Goal: Task Accomplishment & Management: Use online tool/utility

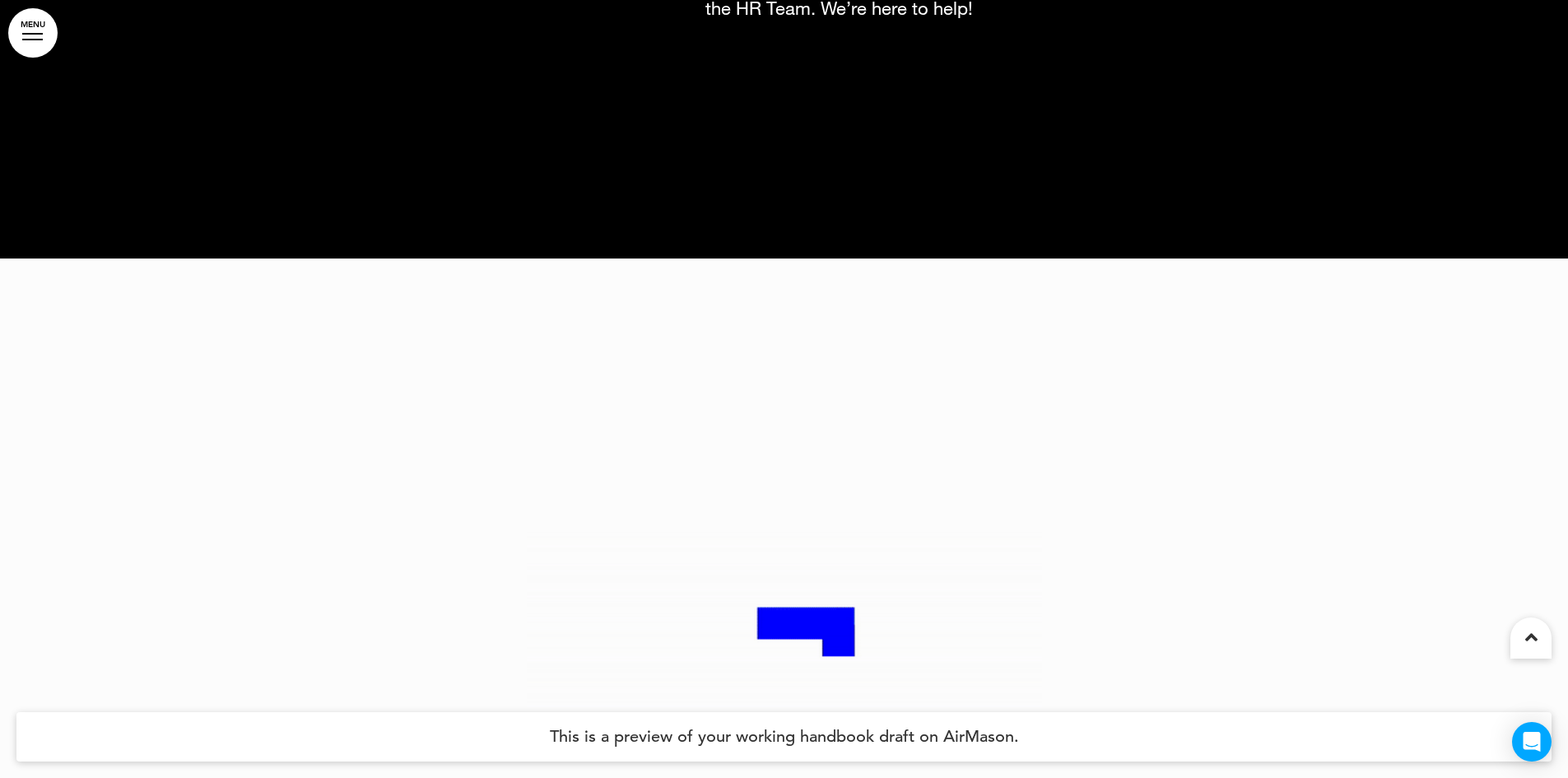
scroll to position [309, 0]
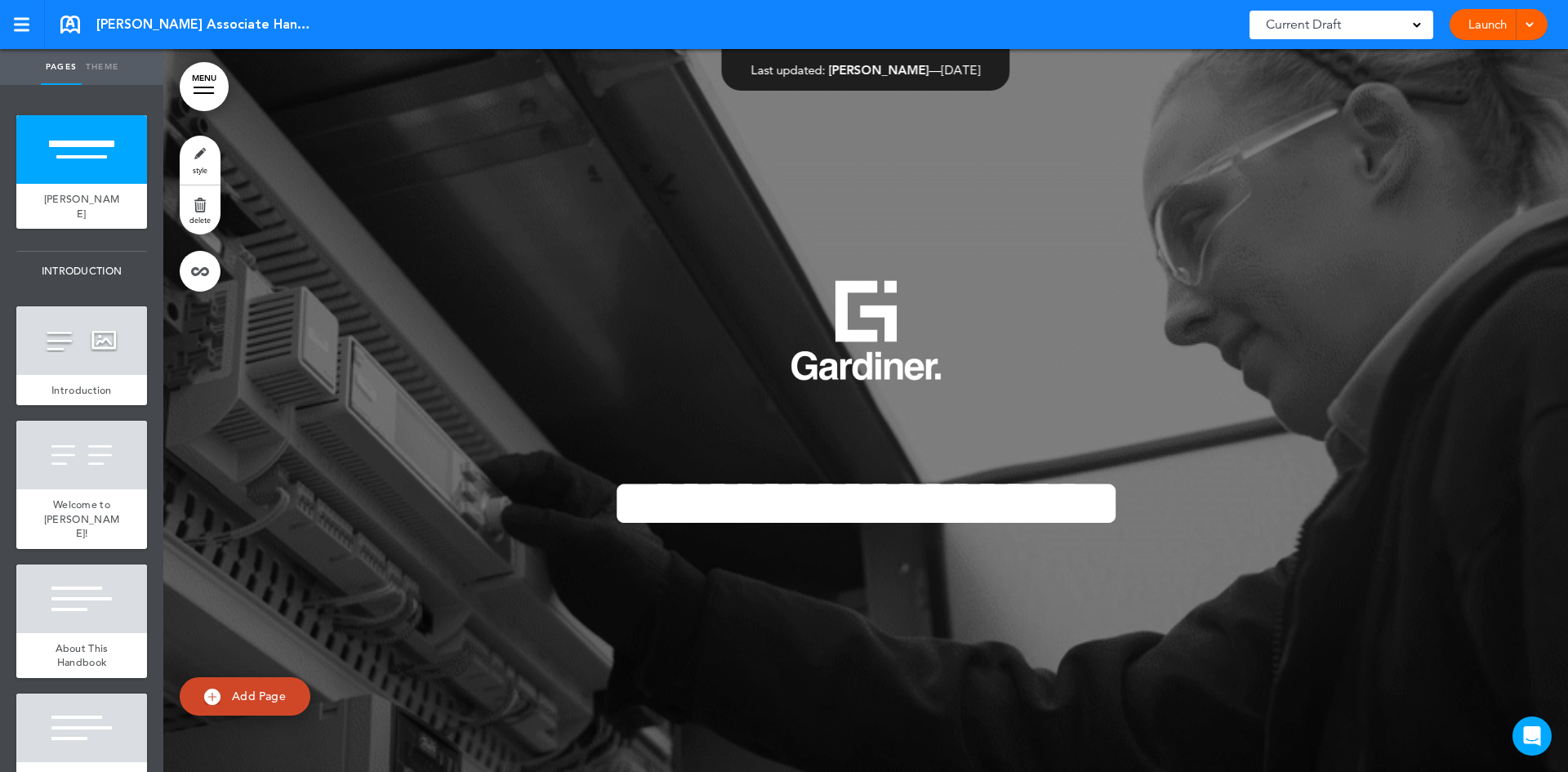
click at [1532, 23] on span at bounding box center [1528, 23] width 10 height 10
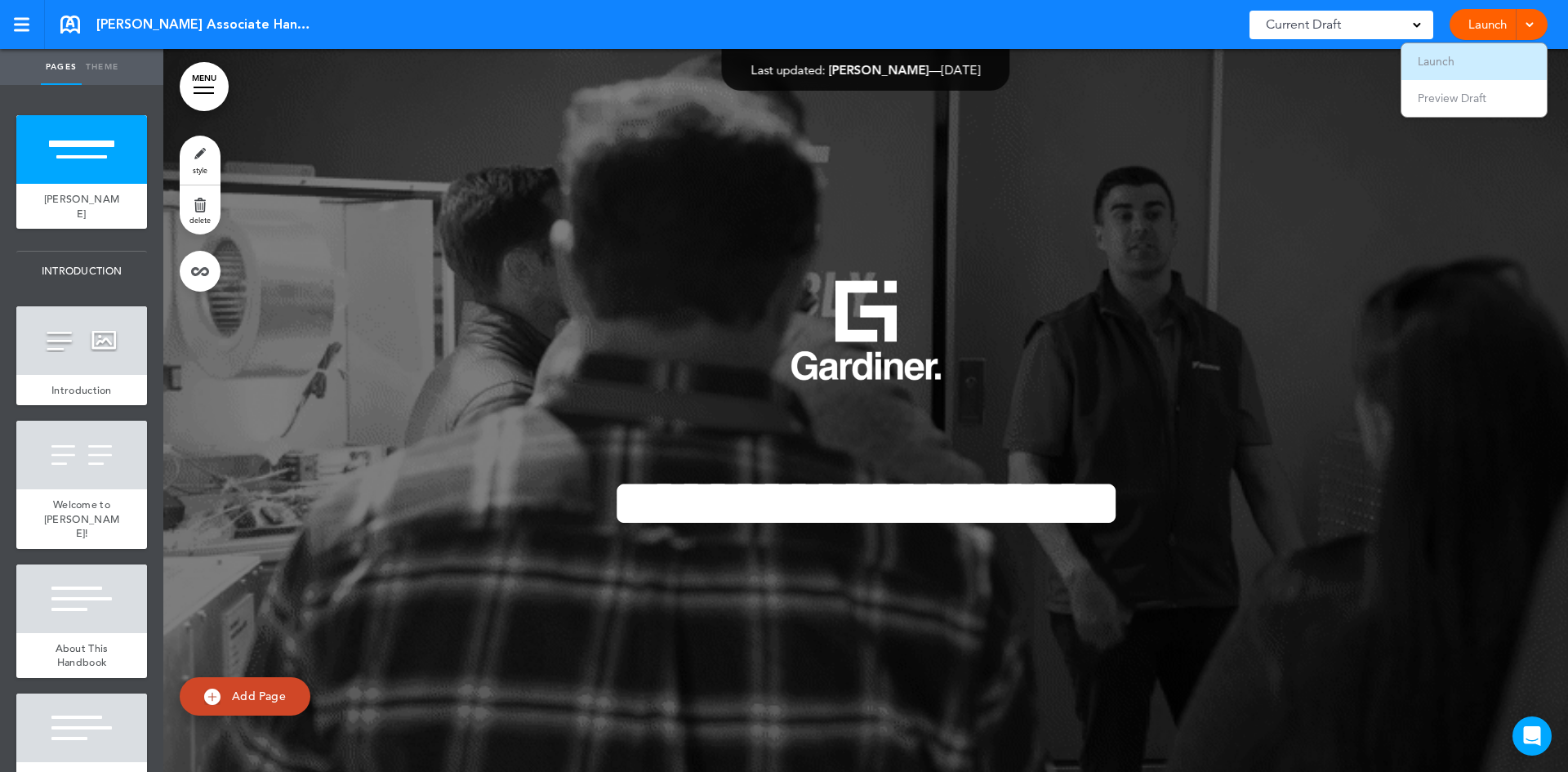
click at [1446, 60] on span "Launch" at bounding box center [1435, 61] width 37 height 15
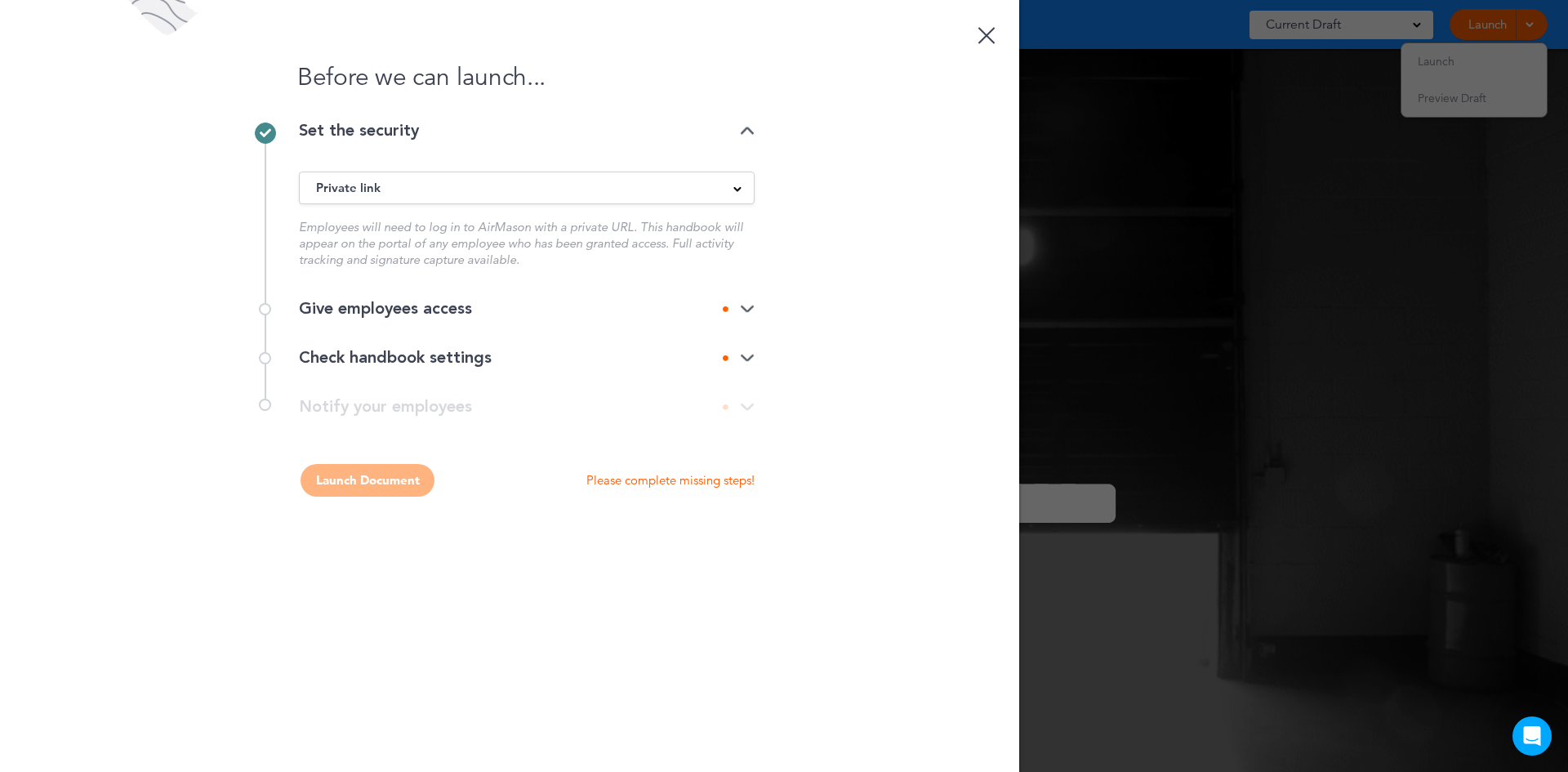
click at [743, 307] on img at bounding box center [747, 308] width 15 height 10
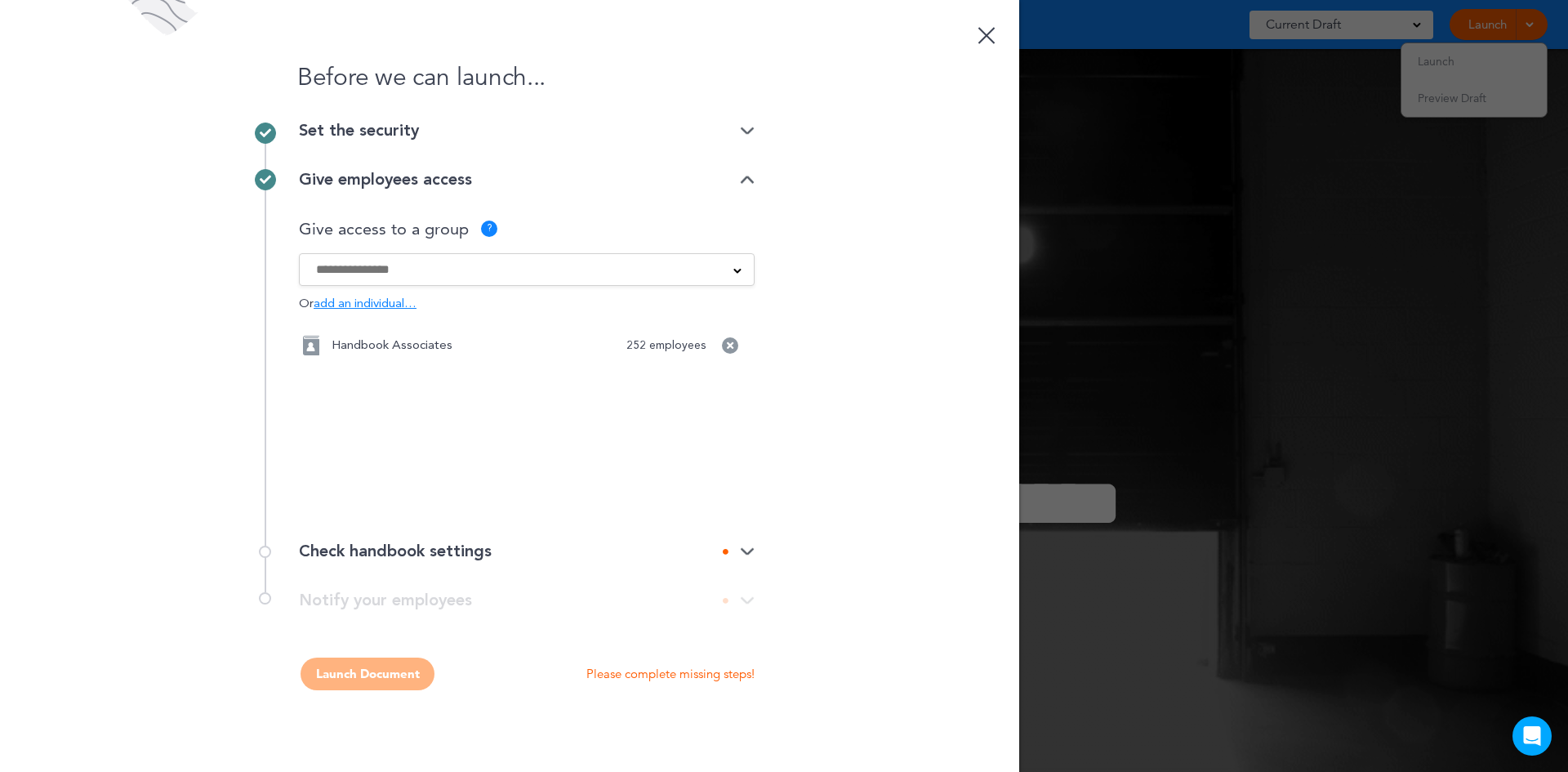
click at [370, 304] on span "add an individual…" at bounding box center [365, 304] width 103 height 12
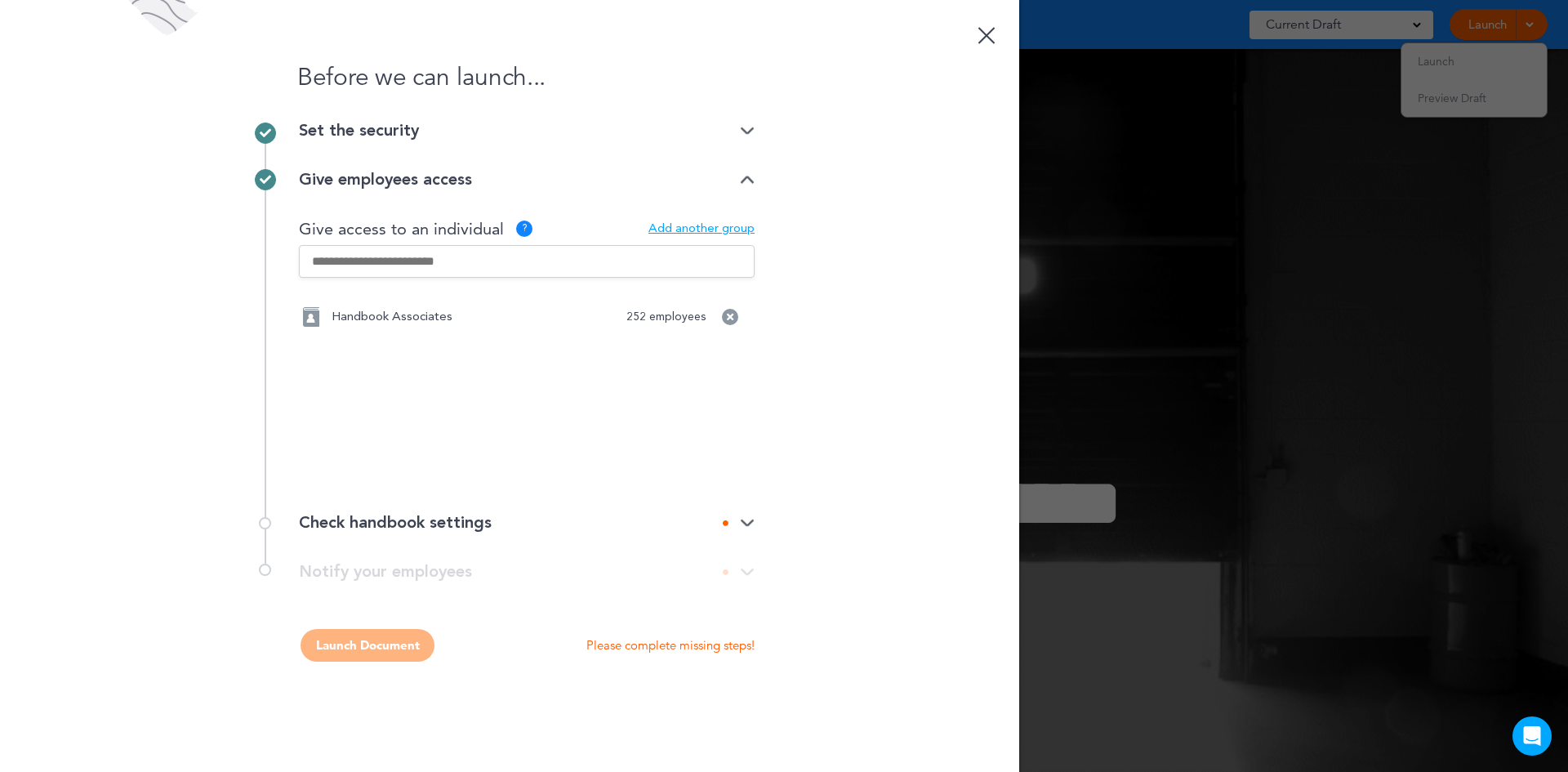
click at [422, 261] on input "text" at bounding box center [527, 261] width 456 height 33
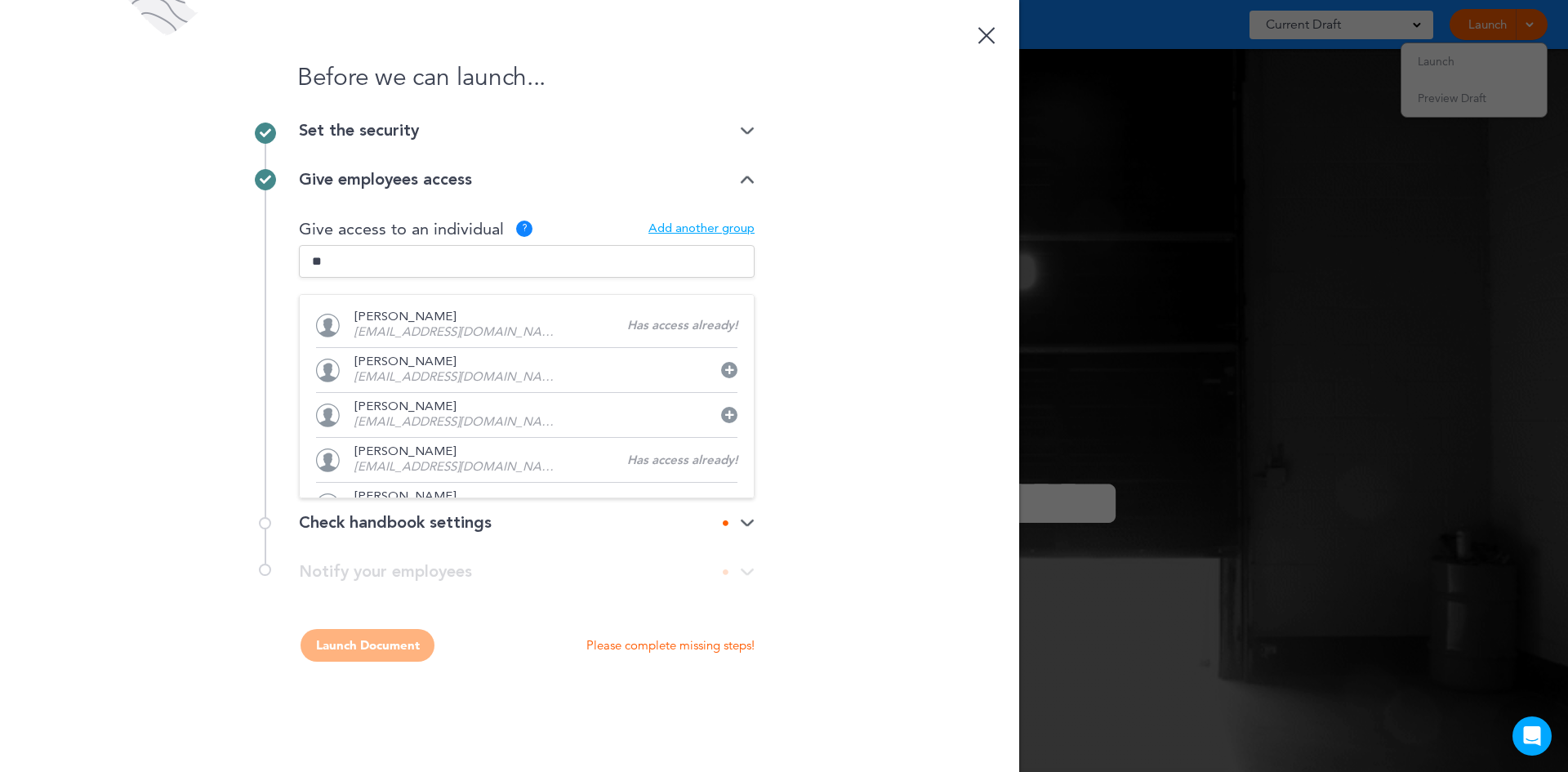
type input "***"
click at [351, 259] on input "***" at bounding box center [527, 261] width 456 height 33
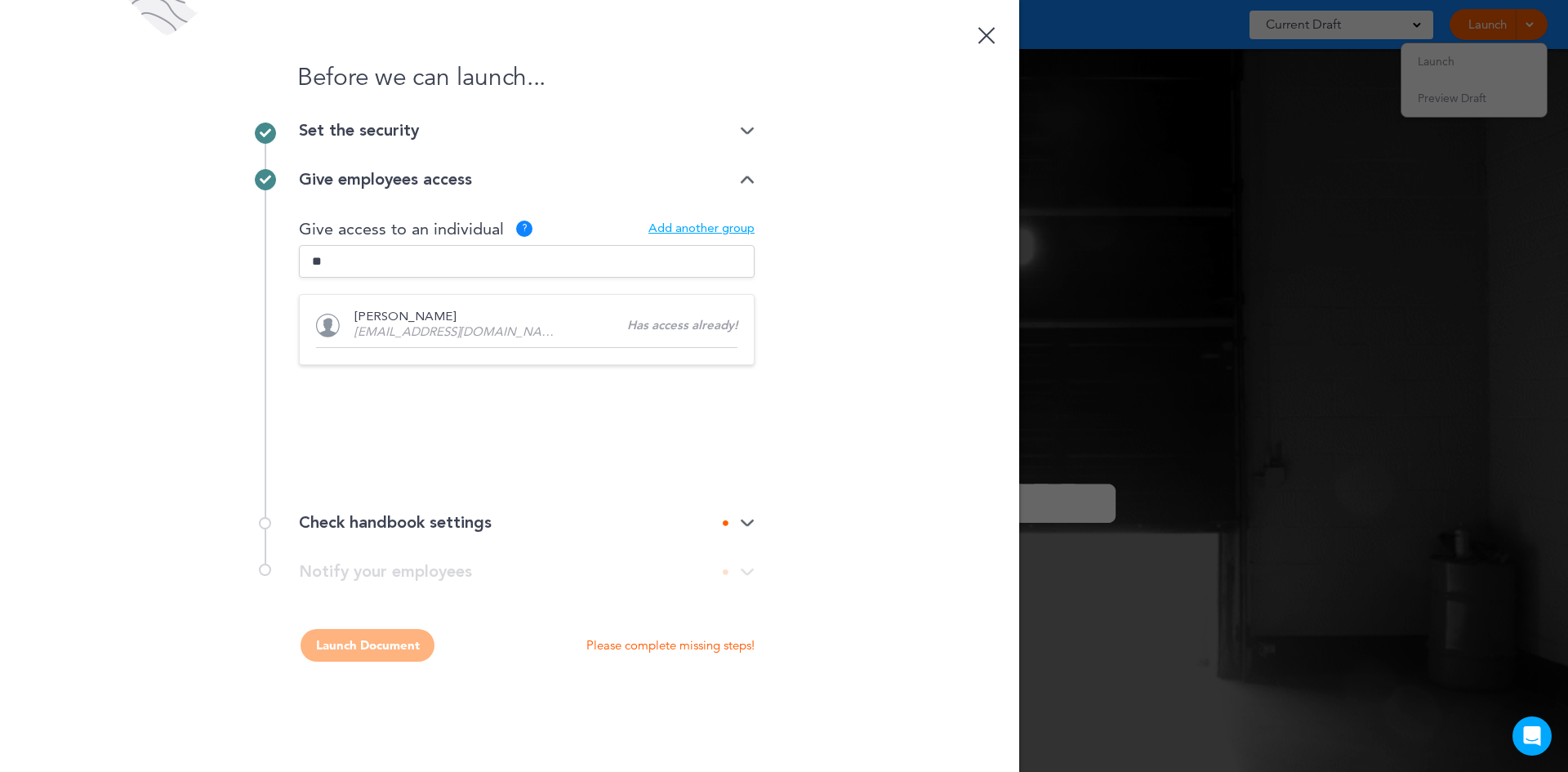
type input "*"
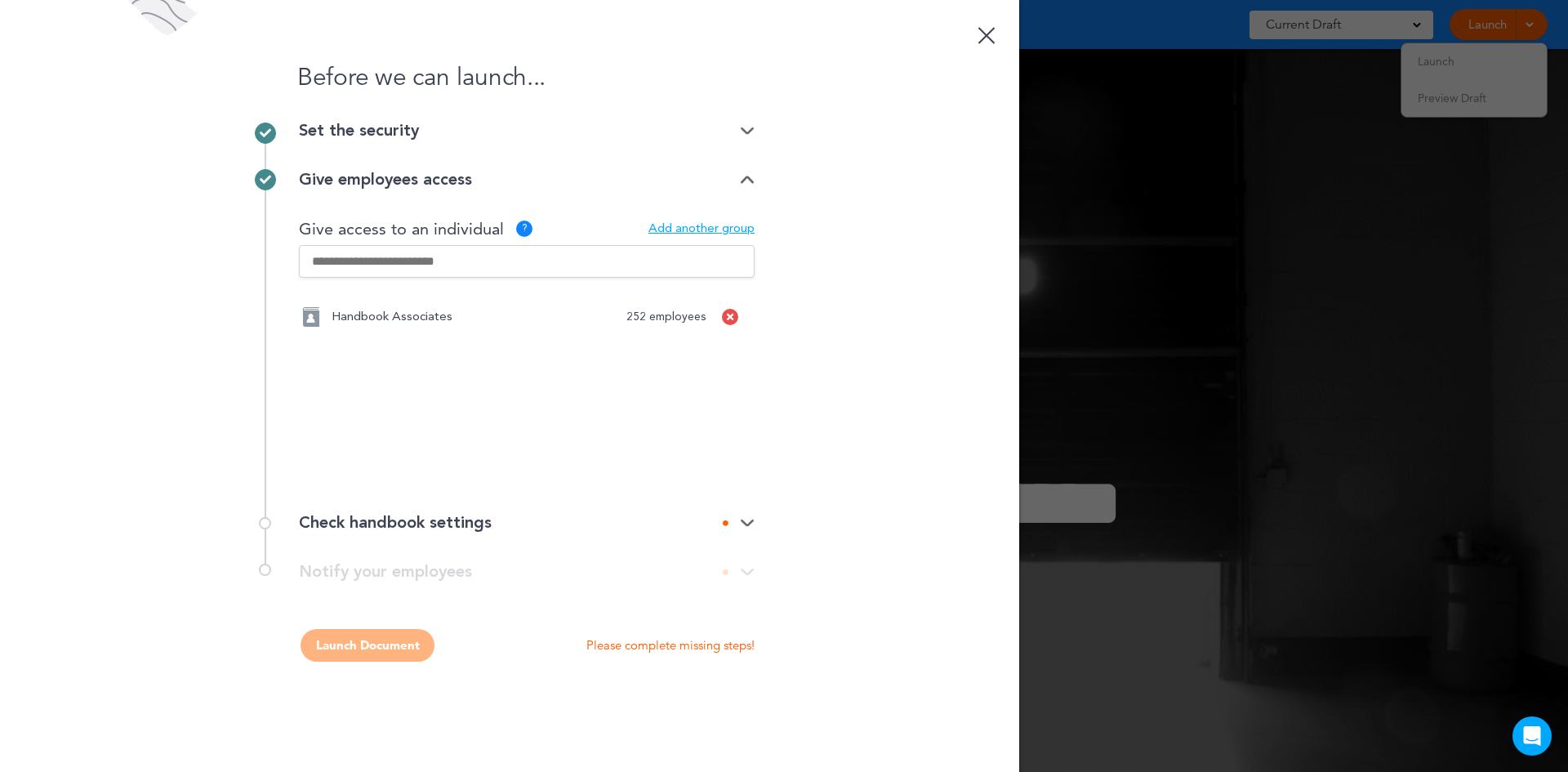
click at [730, 316] on icon at bounding box center [729, 317] width 7 height 9
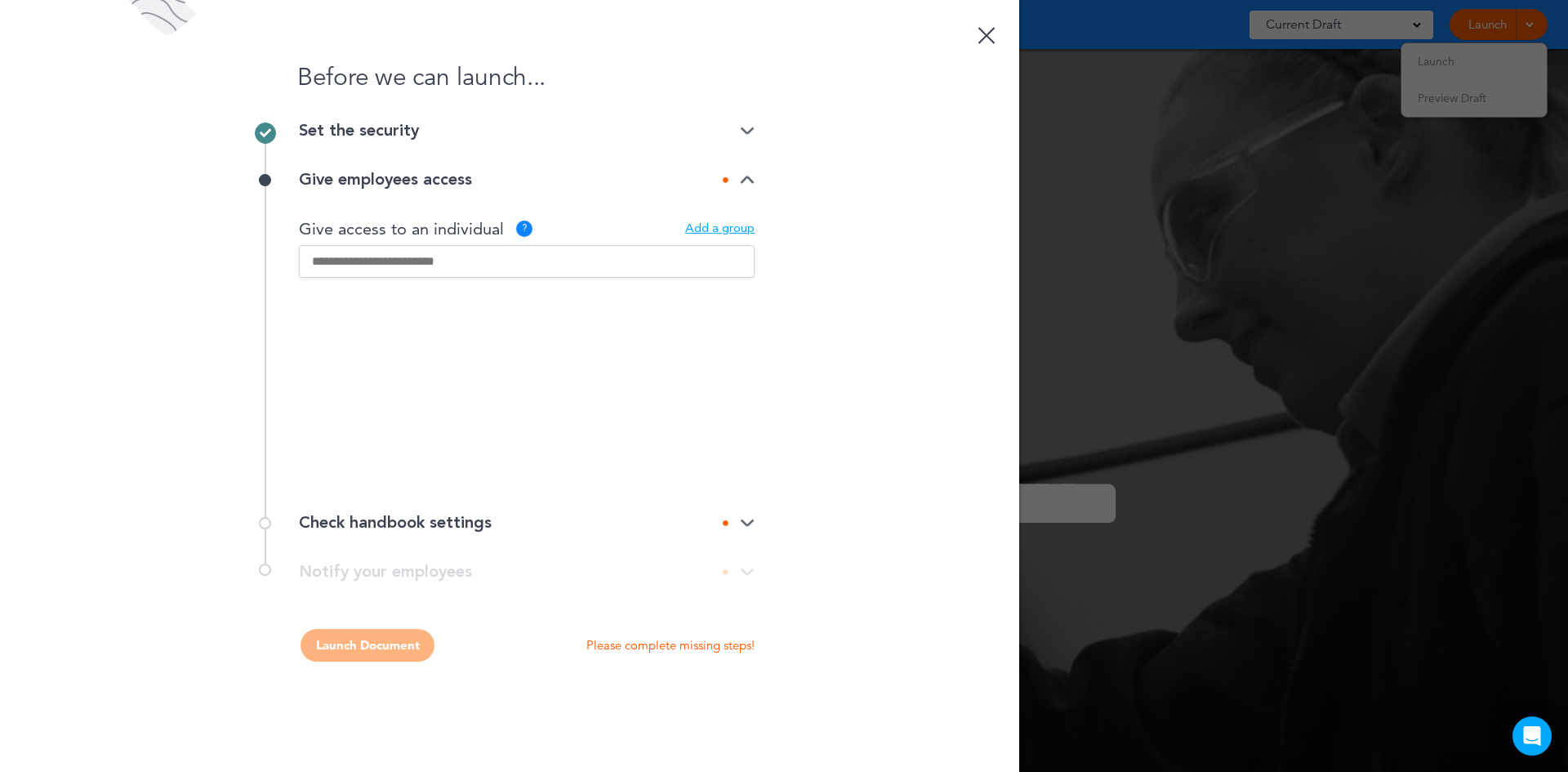
click at [363, 262] on input "text" at bounding box center [527, 261] width 456 height 33
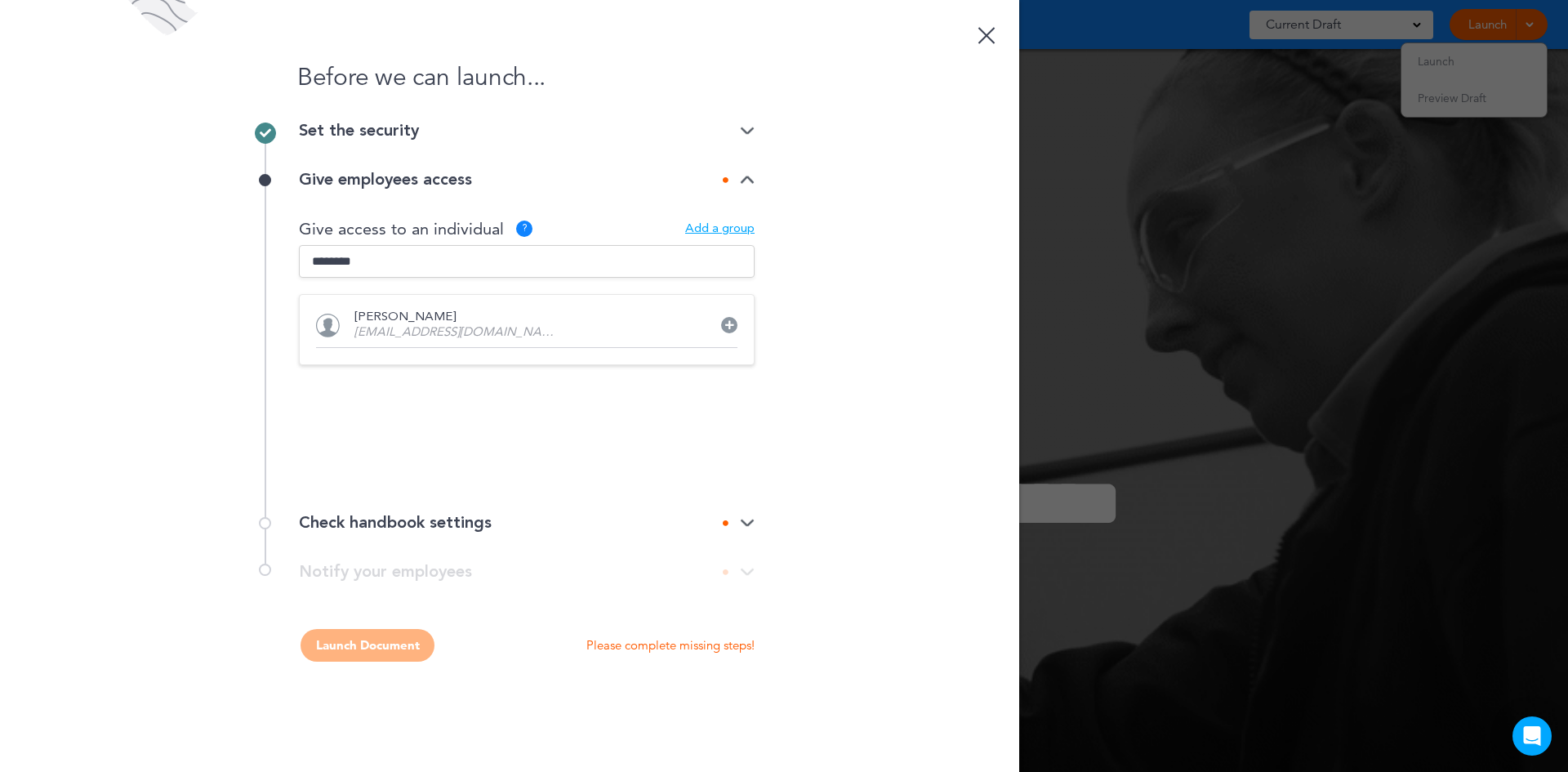
type input "********"
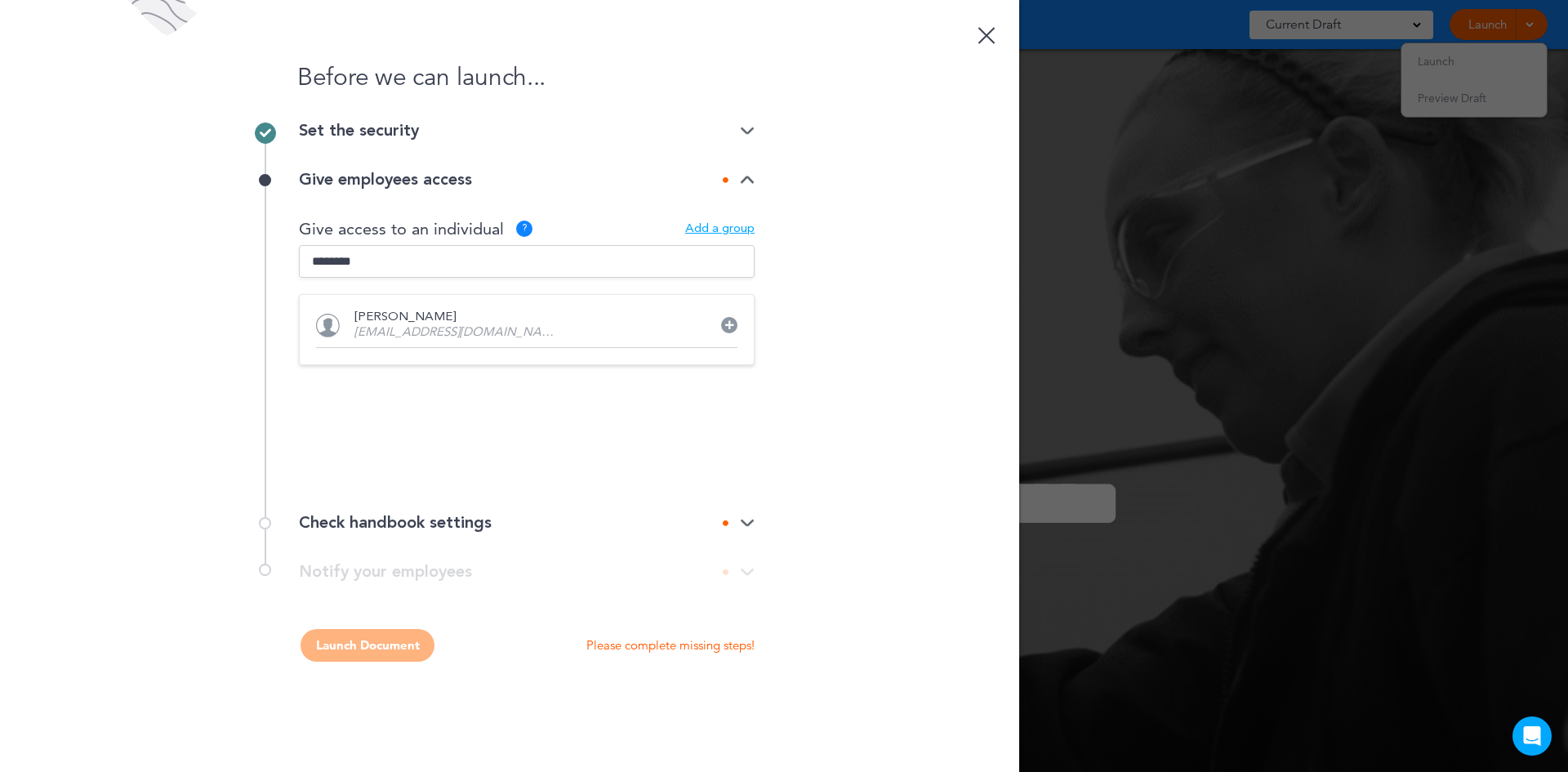
click at [725, 315] on div "[PERSON_NAME] [PERSON_NAME][EMAIL_ADDRESS][DOMAIN_NAME]" at bounding box center [526, 329] width 421 height 37
type textarea "*"
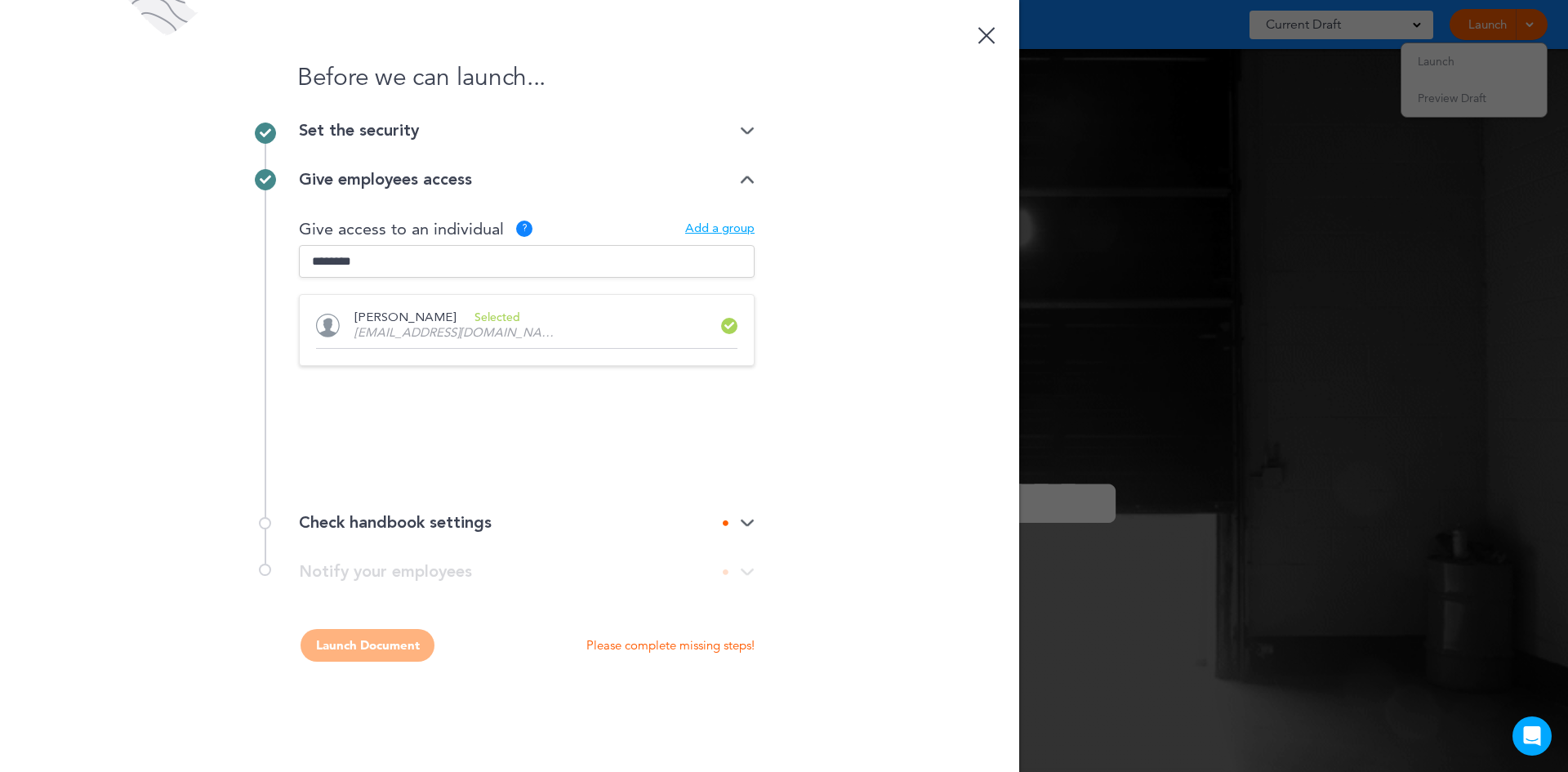
drag, startPoint x: 370, startPoint y: 256, endPoint x: 234, endPoint y: 256, distance: 136.0
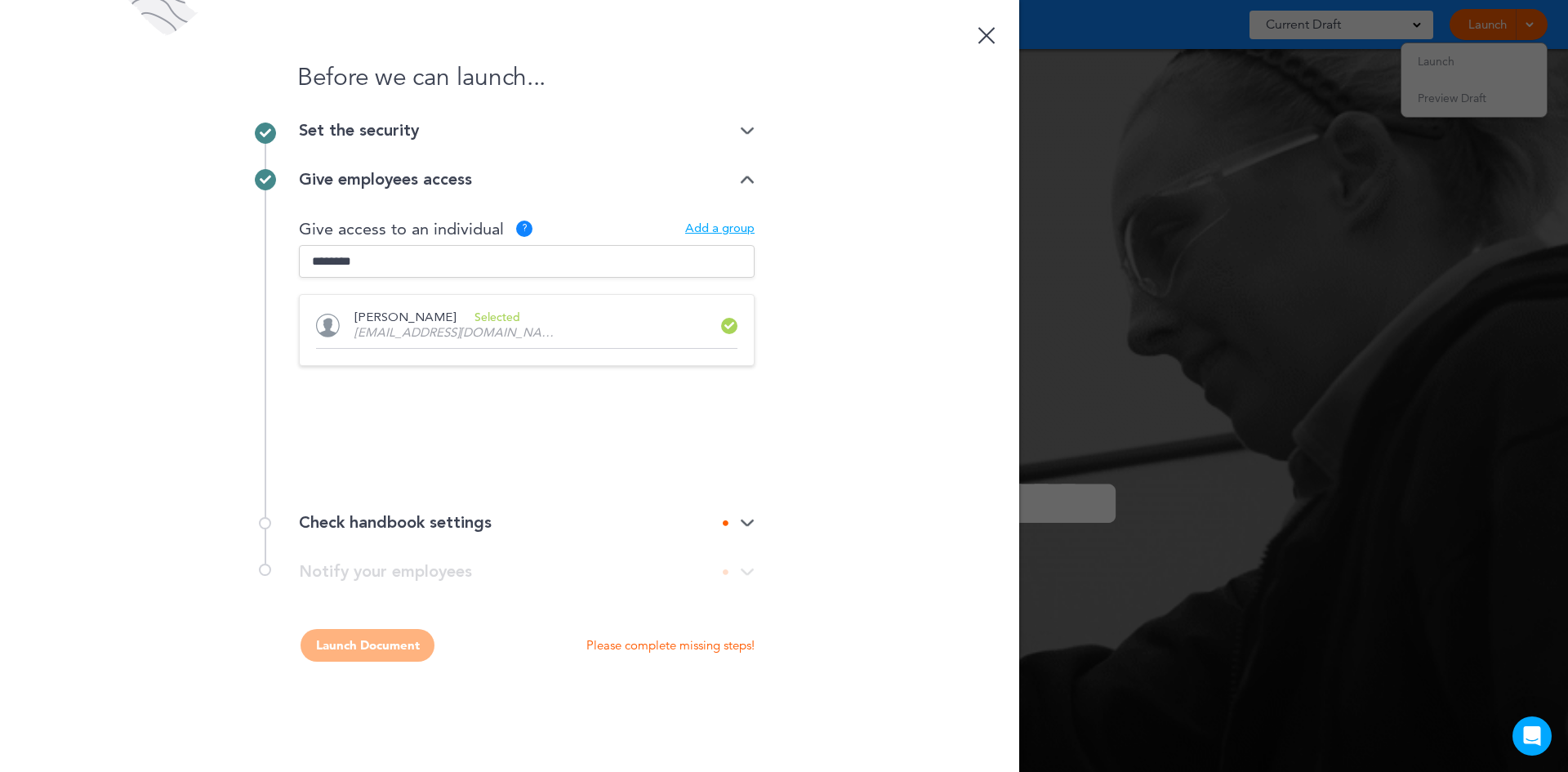
click at [234, 256] on div "Before we can launch... Set the security Private link Public link Private link …" at bounding box center [509, 386] width 1019 height 772
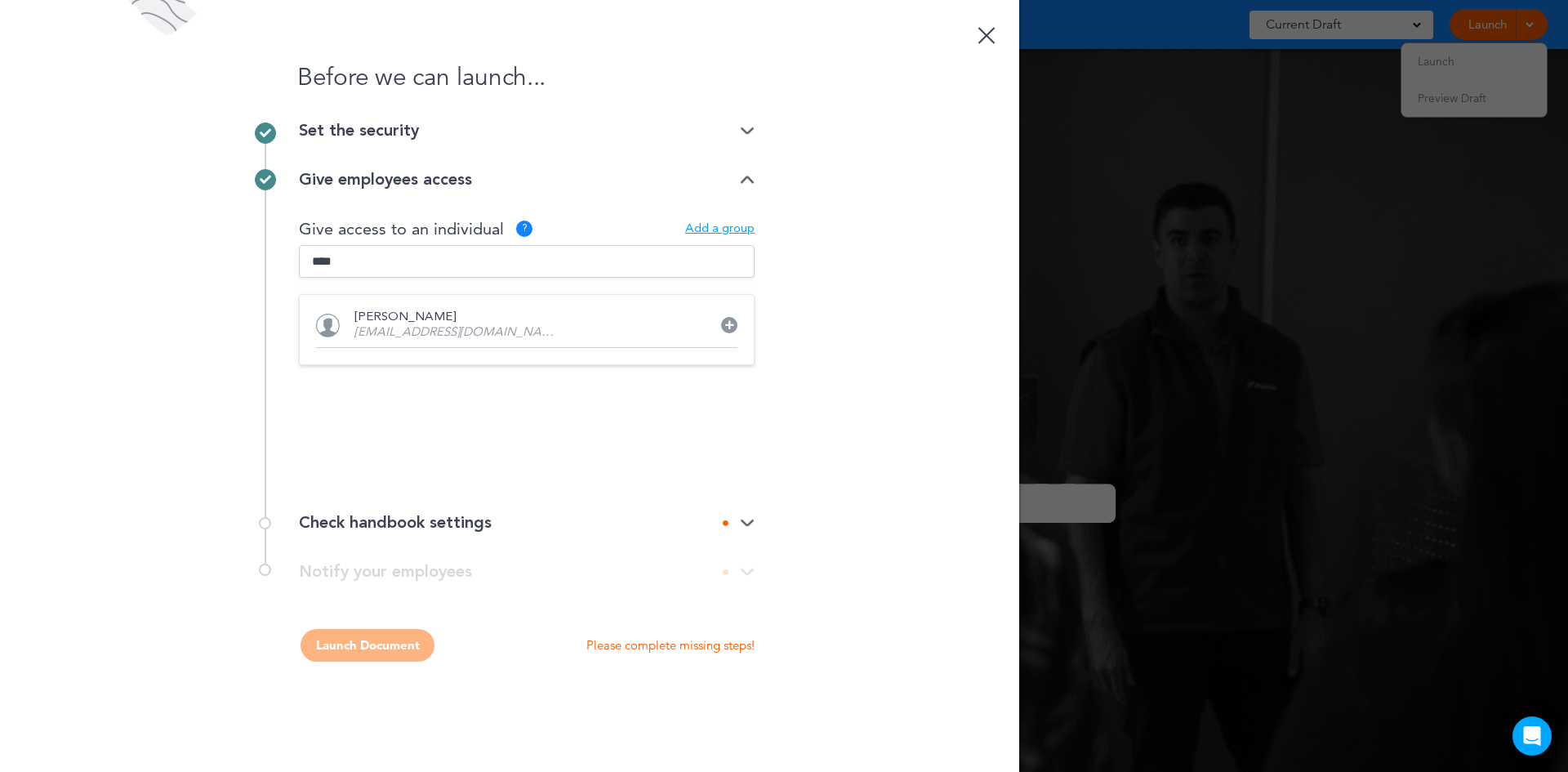
type input "****"
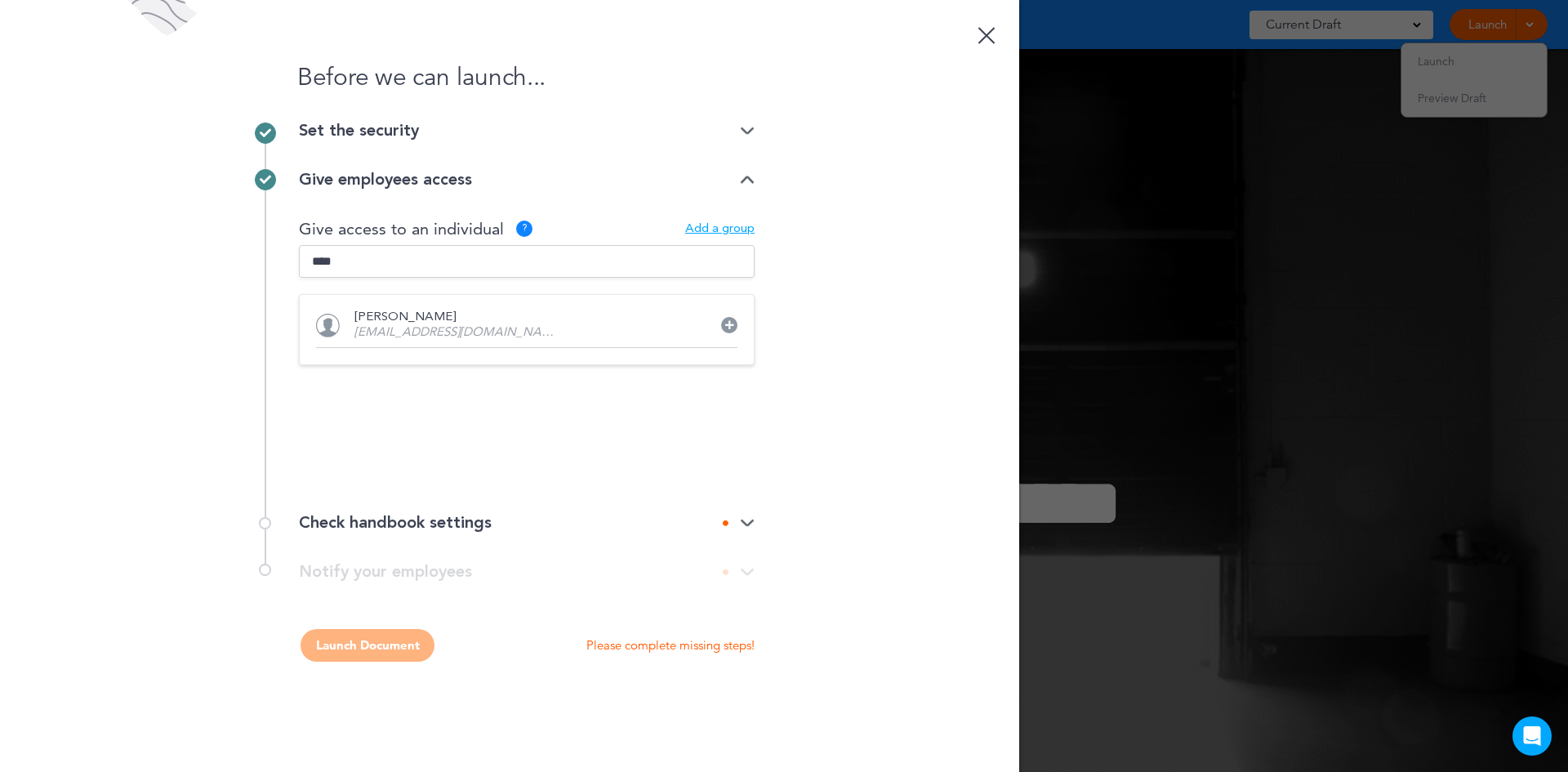
click at [730, 320] on div at bounding box center [728, 324] width 16 height 16
drag, startPoint x: 365, startPoint y: 261, endPoint x: 240, endPoint y: 263, distance: 125.0
click at [241, 263] on div "Before we can launch... Set the security Private link Public link Private link …" at bounding box center [509, 386] width 1019 height 772
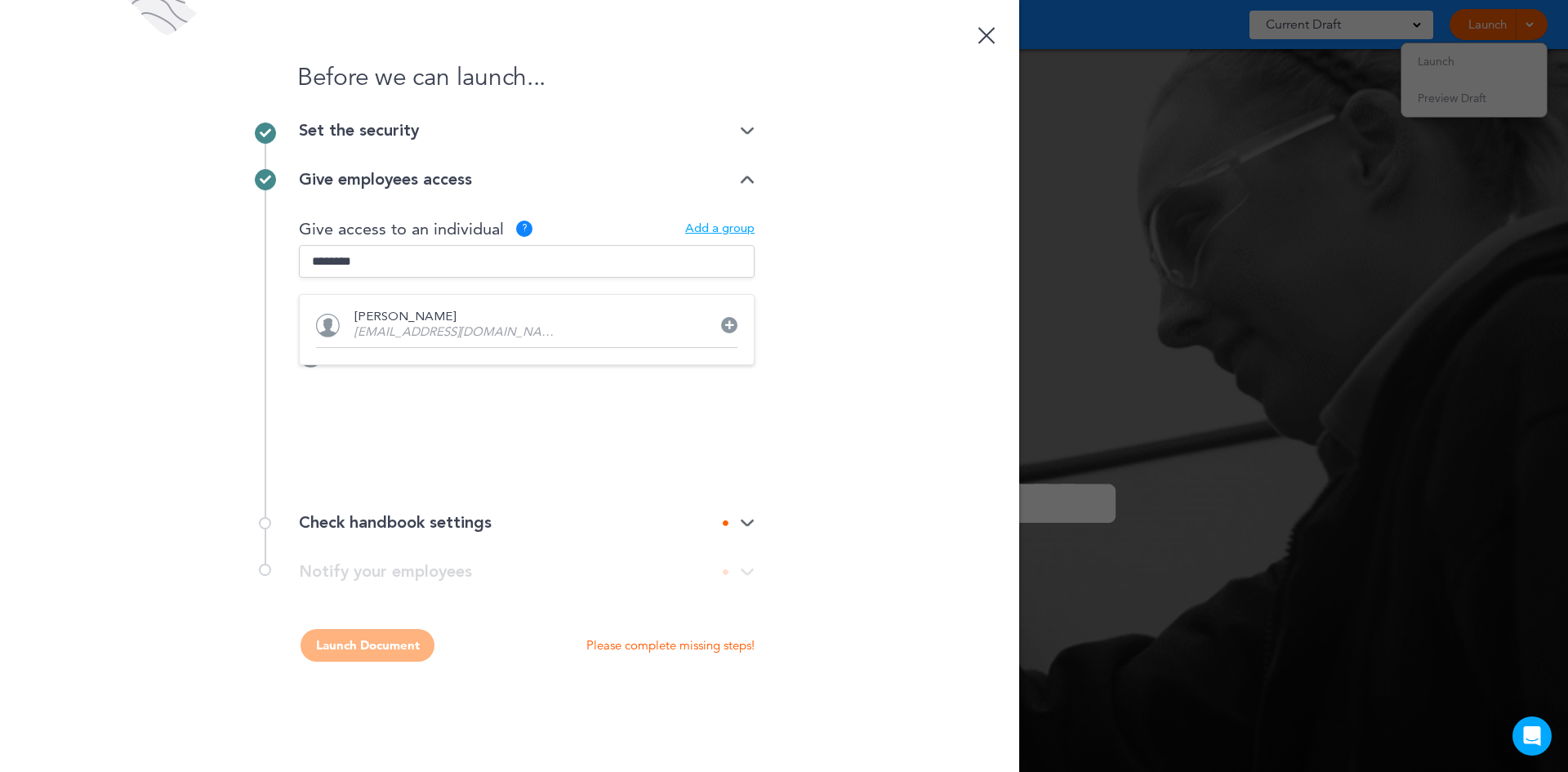
type input "********"
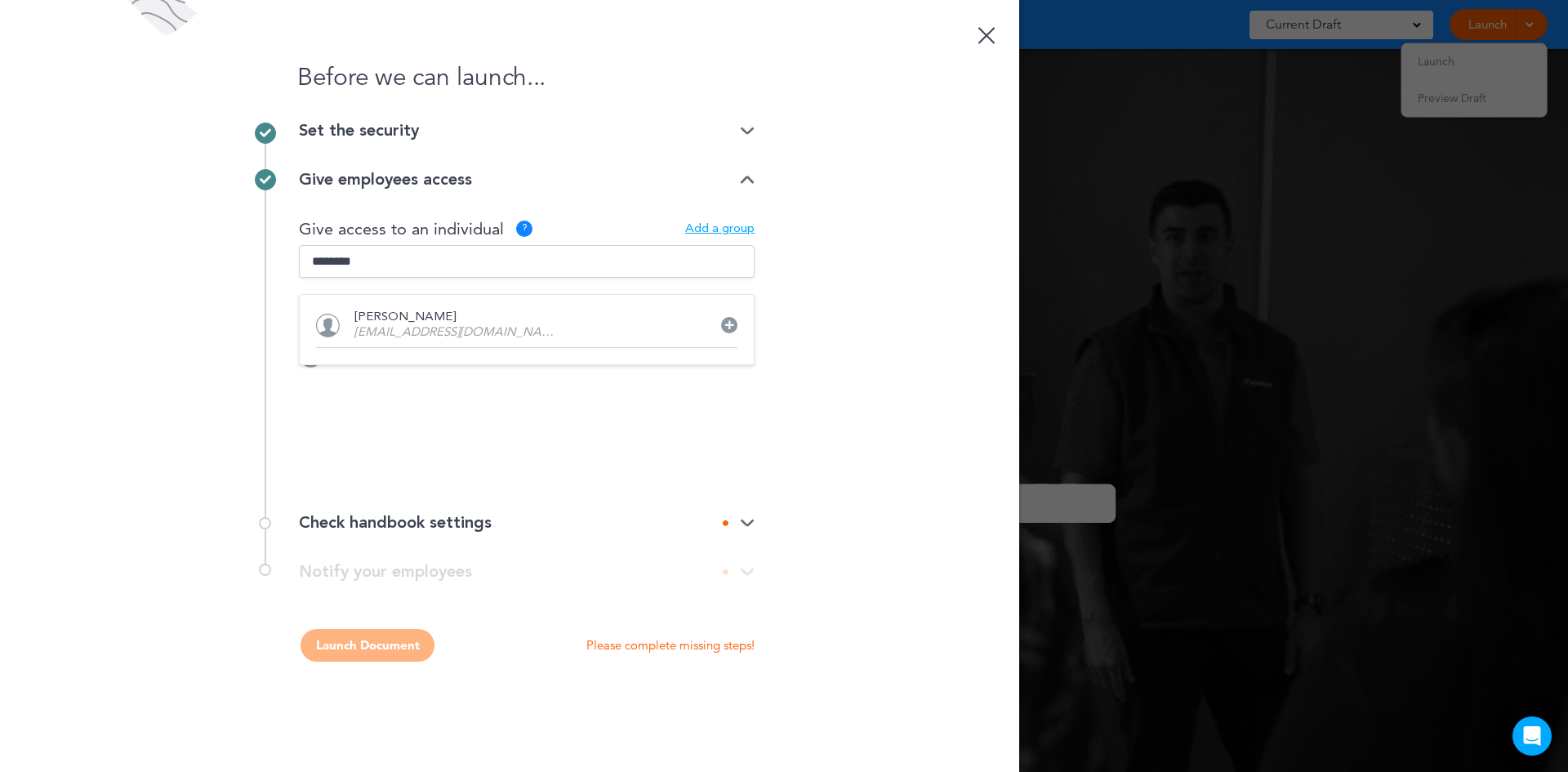
click at [726, 325] on icon at bounding box center [729, 325] width 9 height 9
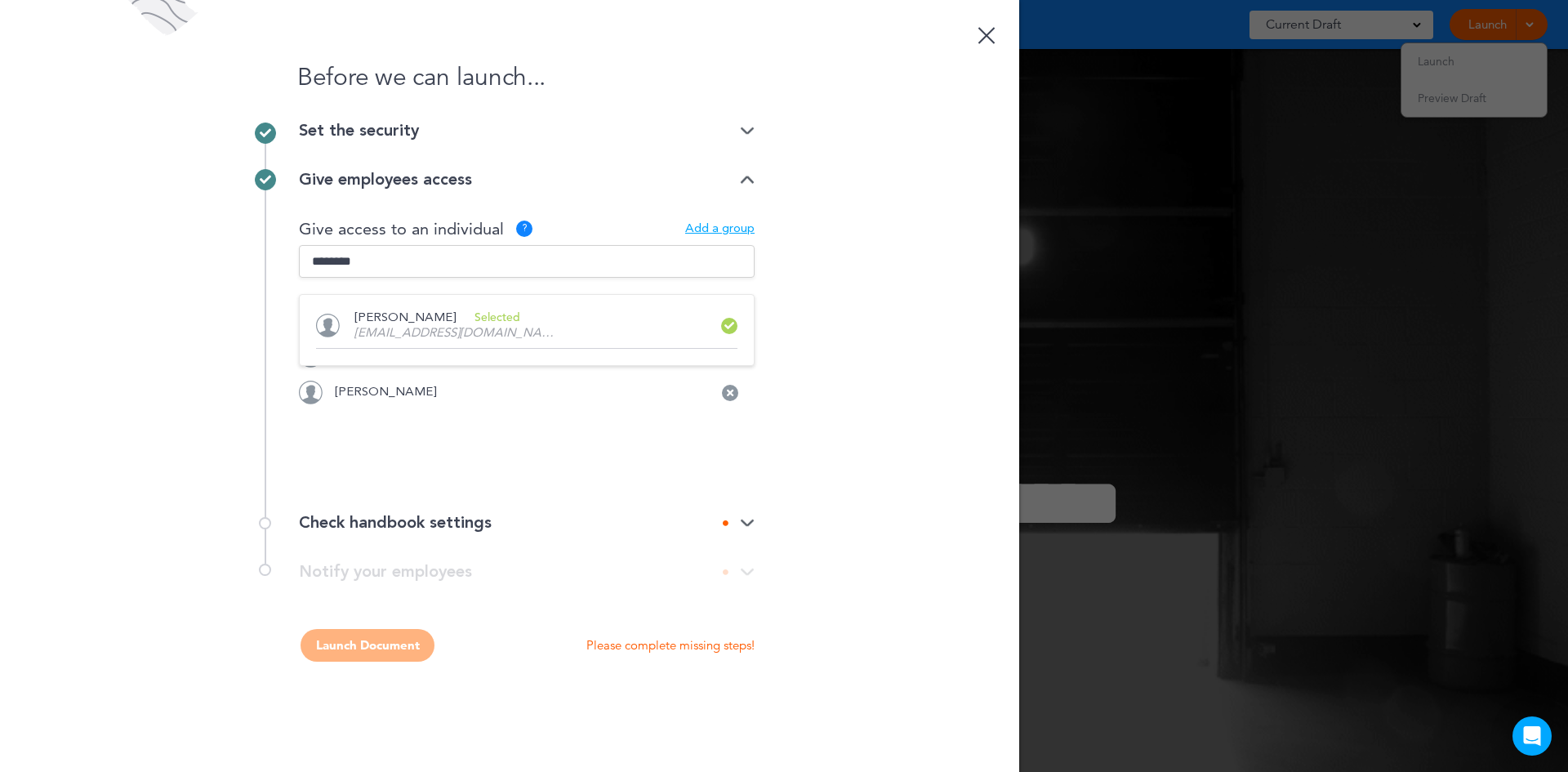
click at [383, 263] on input "********" at bounding box center [527, 261] width 456 height 33
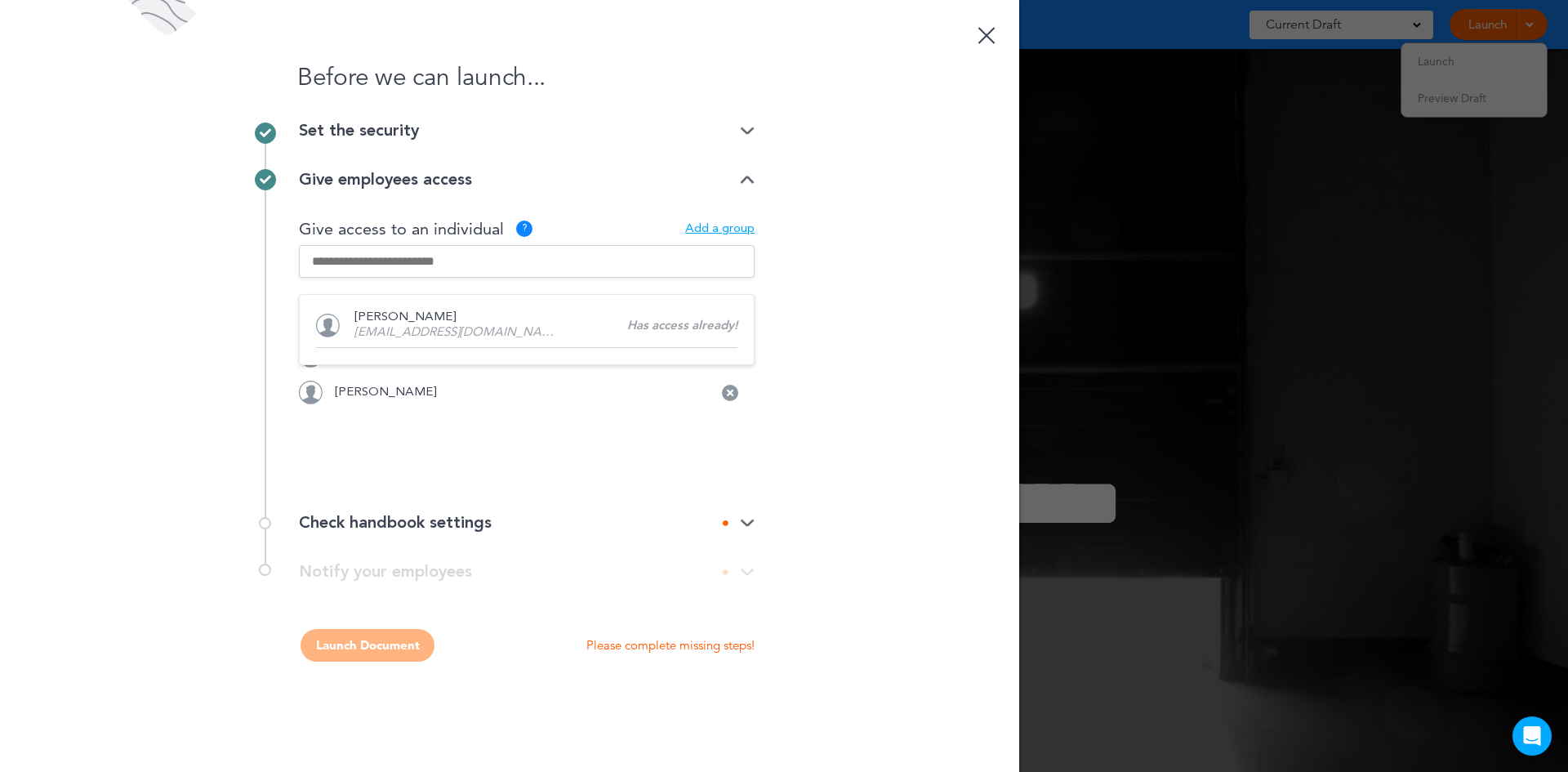
click at [750, 518] on img at bounding box center [747, 522] width 15 height 10
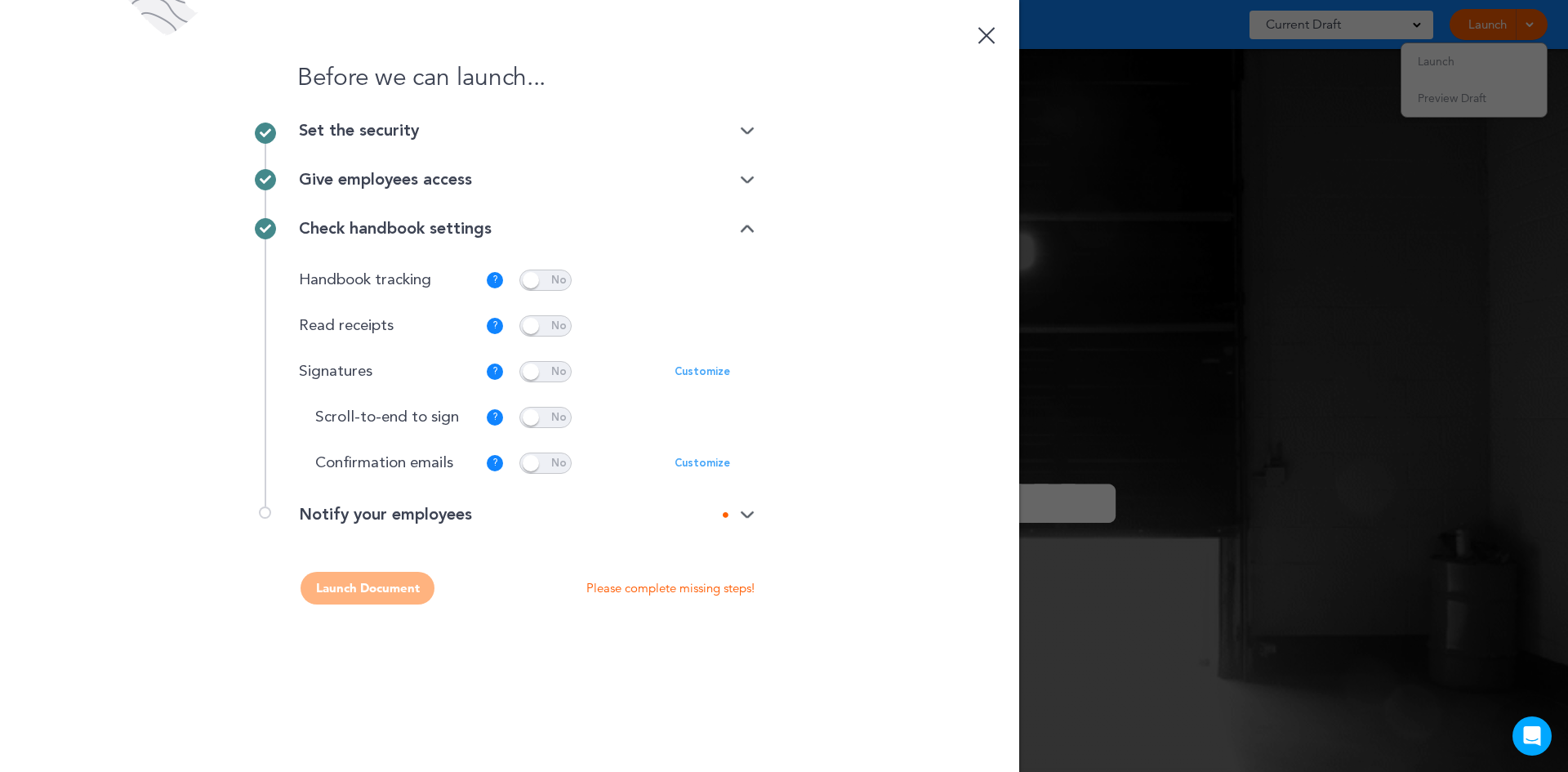
click at [699, 371] on p "Customize" at bounding box center [702, 371] width 56 height 10
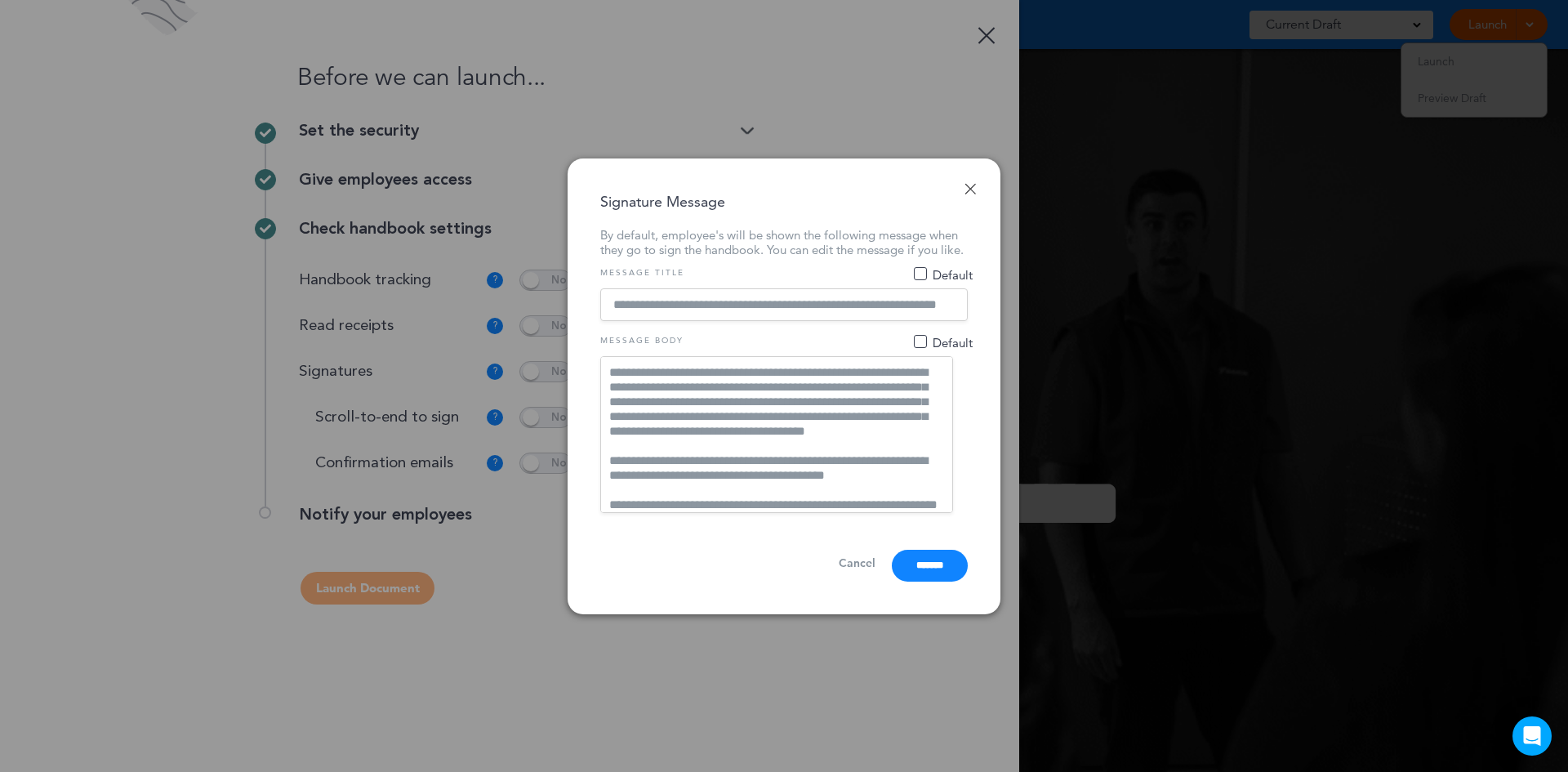
drag, startPoint x: 823, startPoint y: 571, endPoint x: 690, endPoint y: 432, distance: 192.4
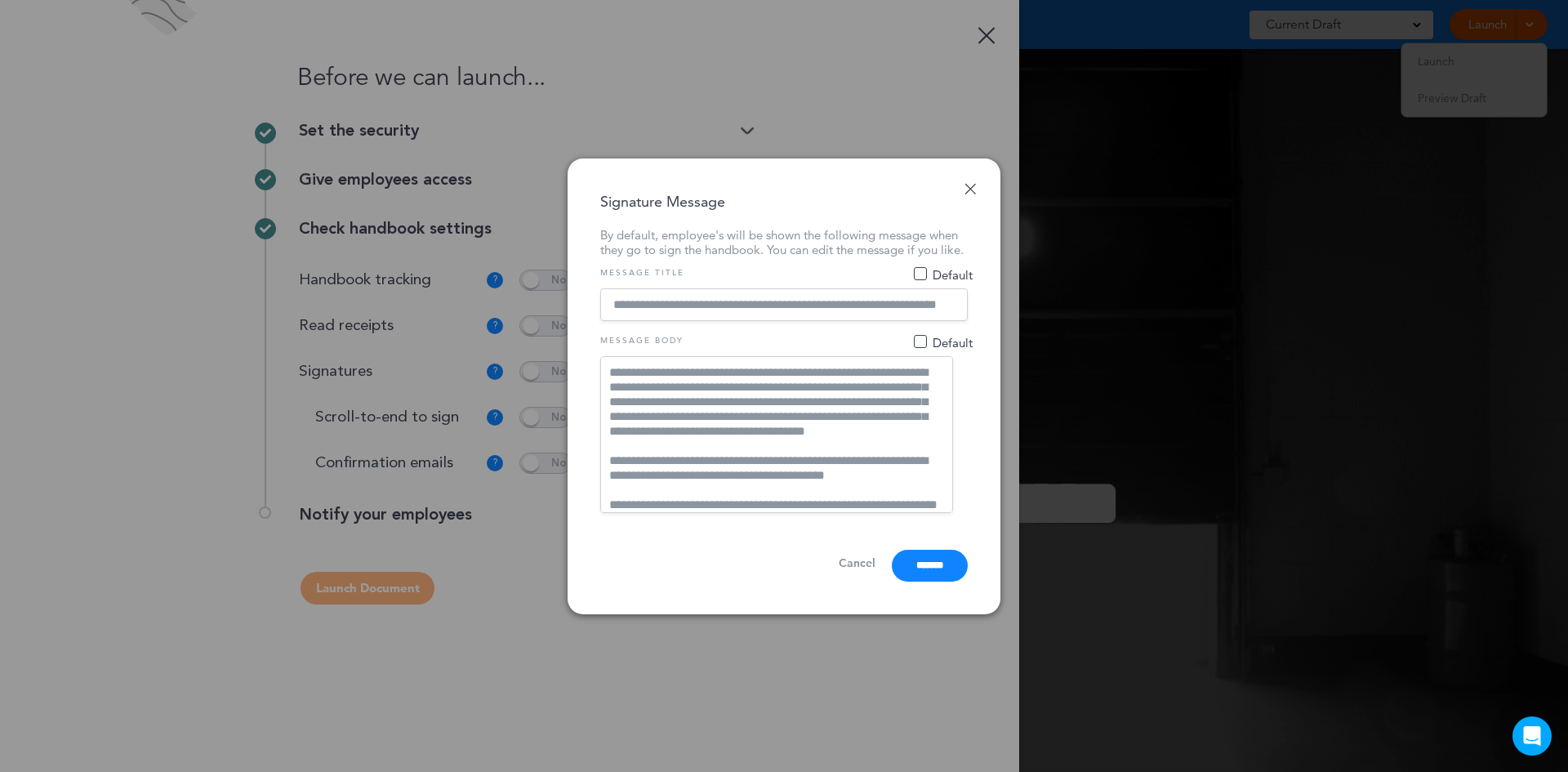
click at [839, 571] on link "Cancel" at bounding box center [857, 563] width 37 height 15
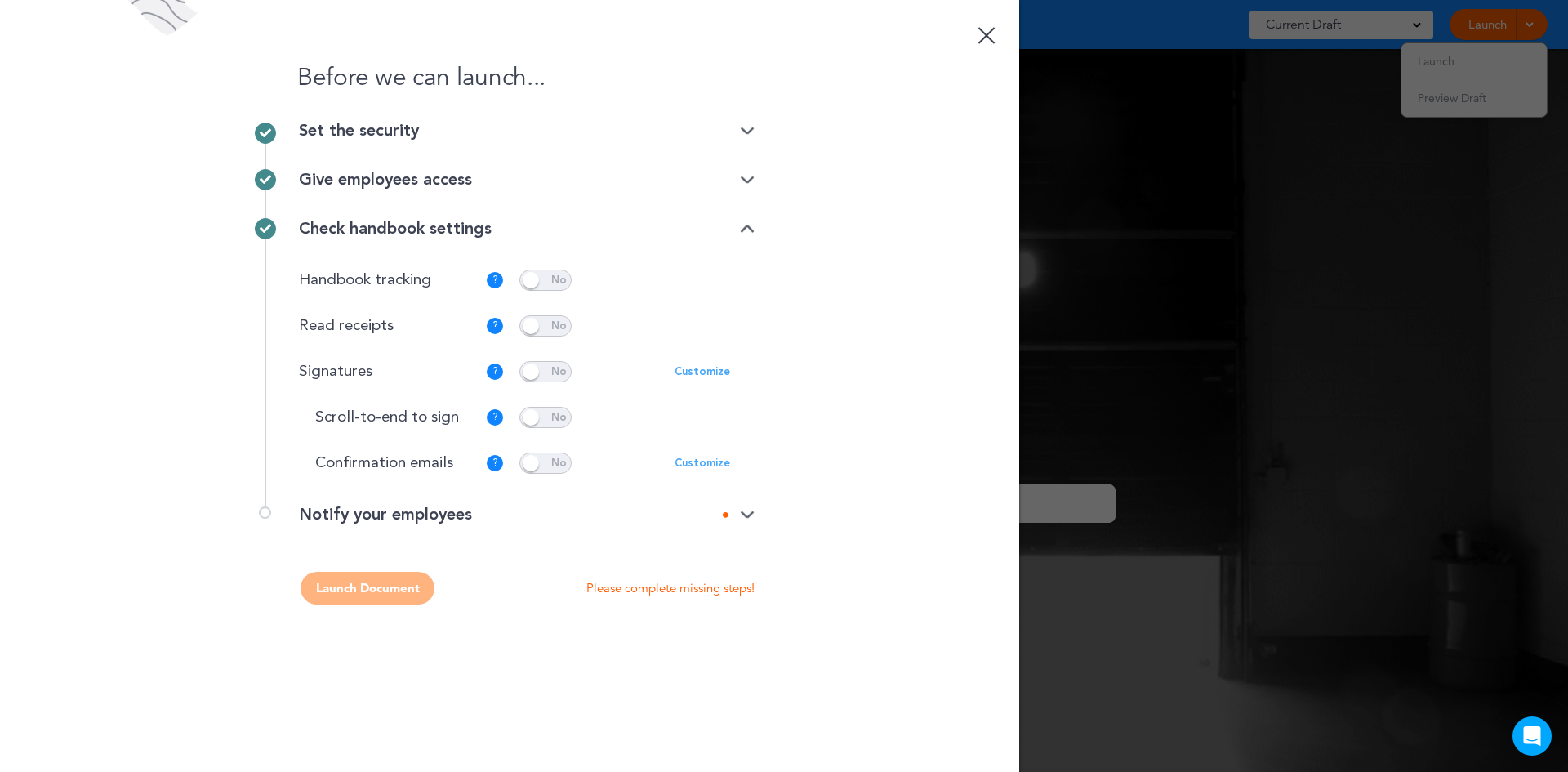
click at [750, 512] on img at bounding box center [747, 515] width 15 height 10
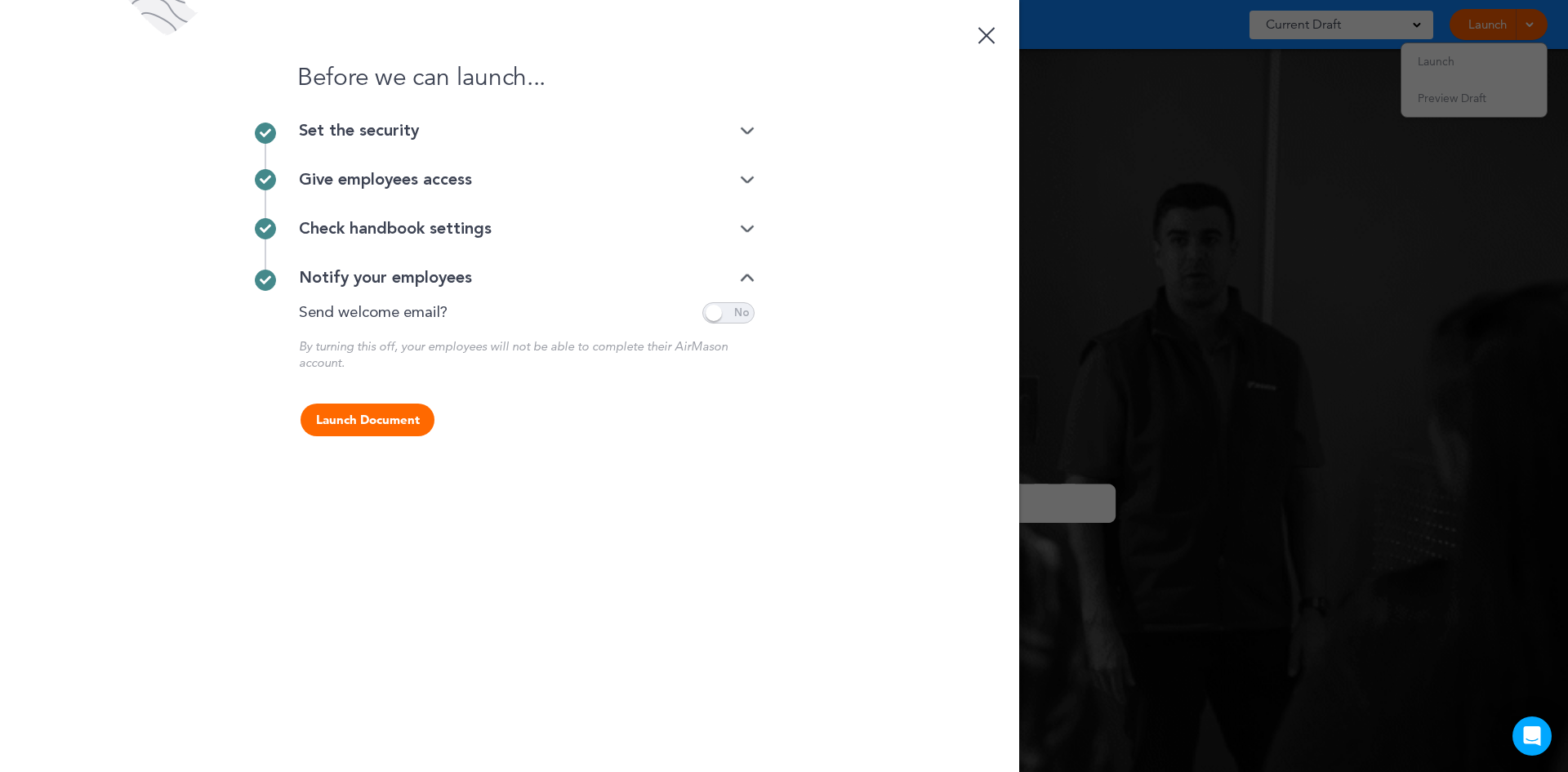
click at [748, 278] on img at bounding box center [747, 277] width 15 height 10
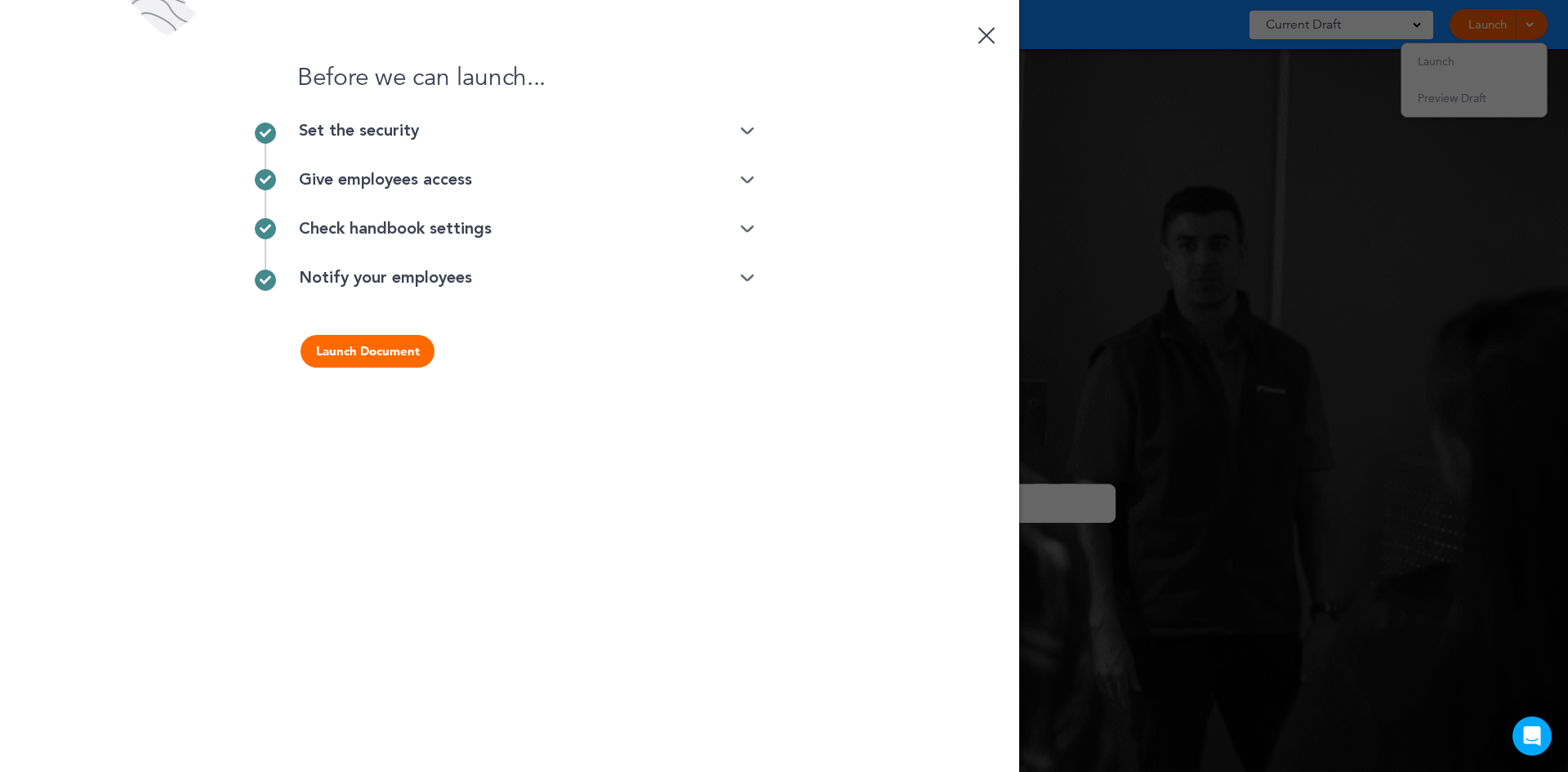
click at [748, 278] on img at bounding box center [747, 277] width 15 height 10
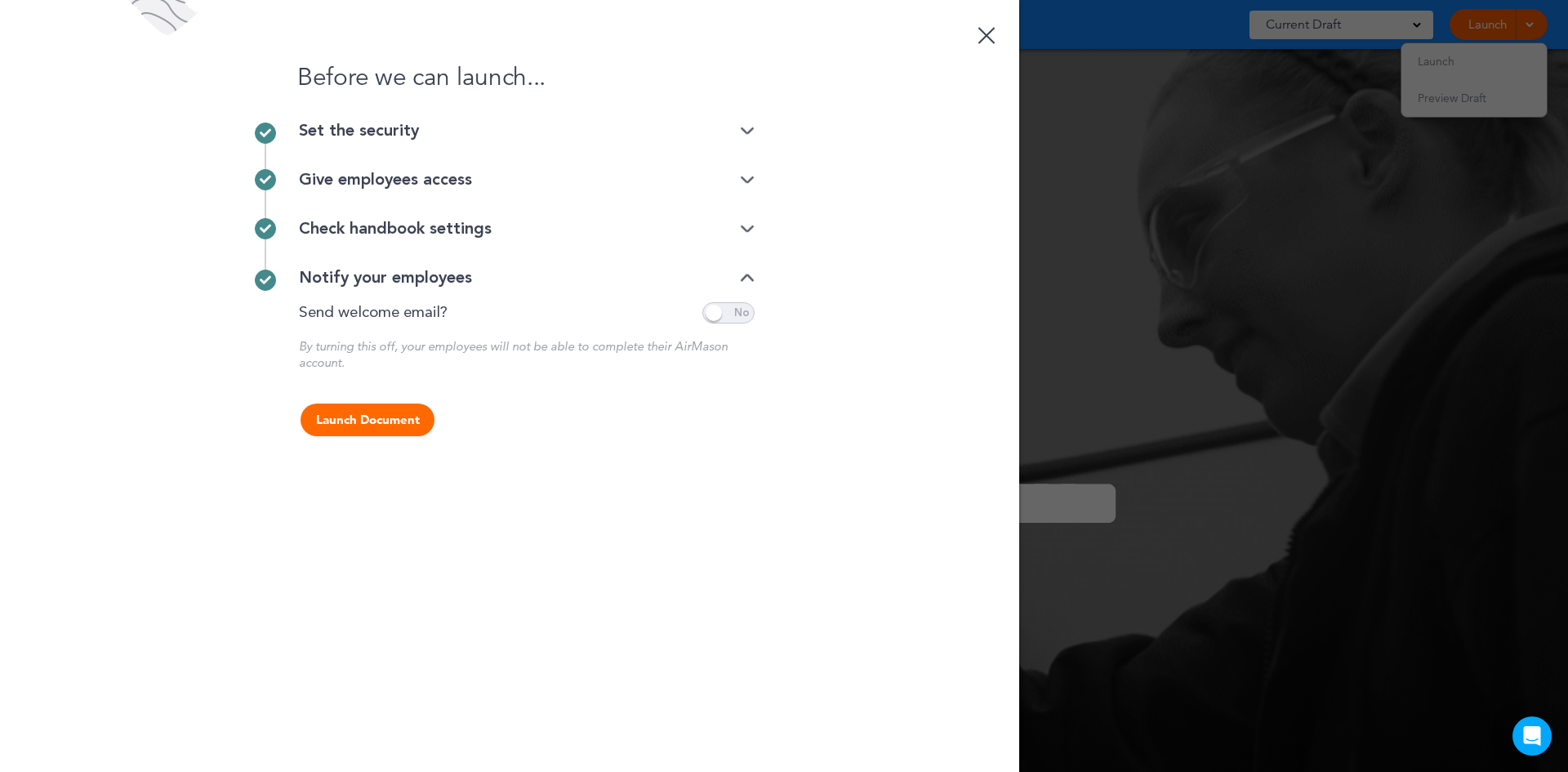
click at [393, 421] on button "Launch Document" at bounding box center [368, 419] width 134 height 33
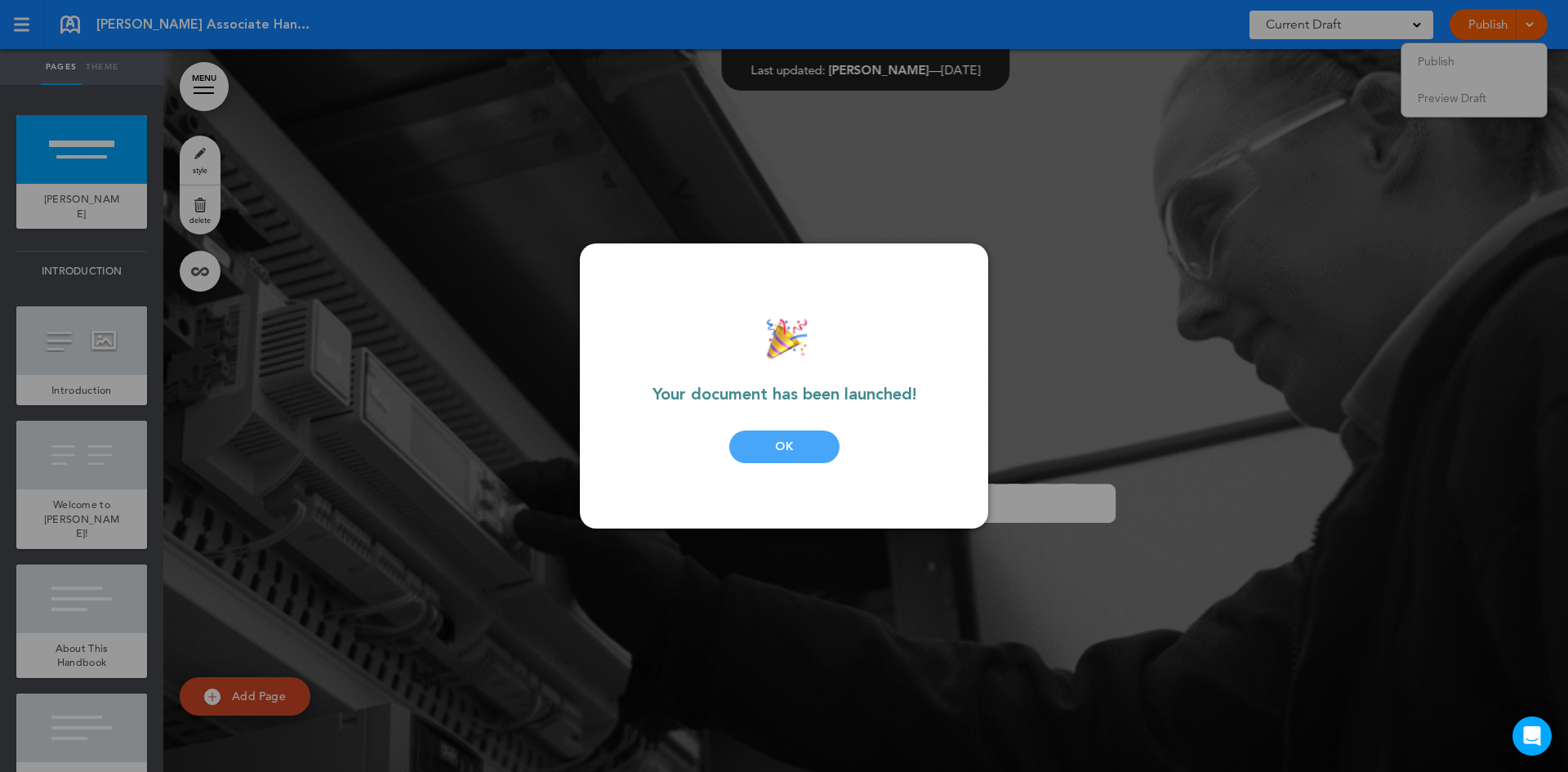
click at [790, 447] on div "OK" at bounding box center [784, 447] width 110 height 33
